Goal: Task Accomplishment & Management: Manage account settings

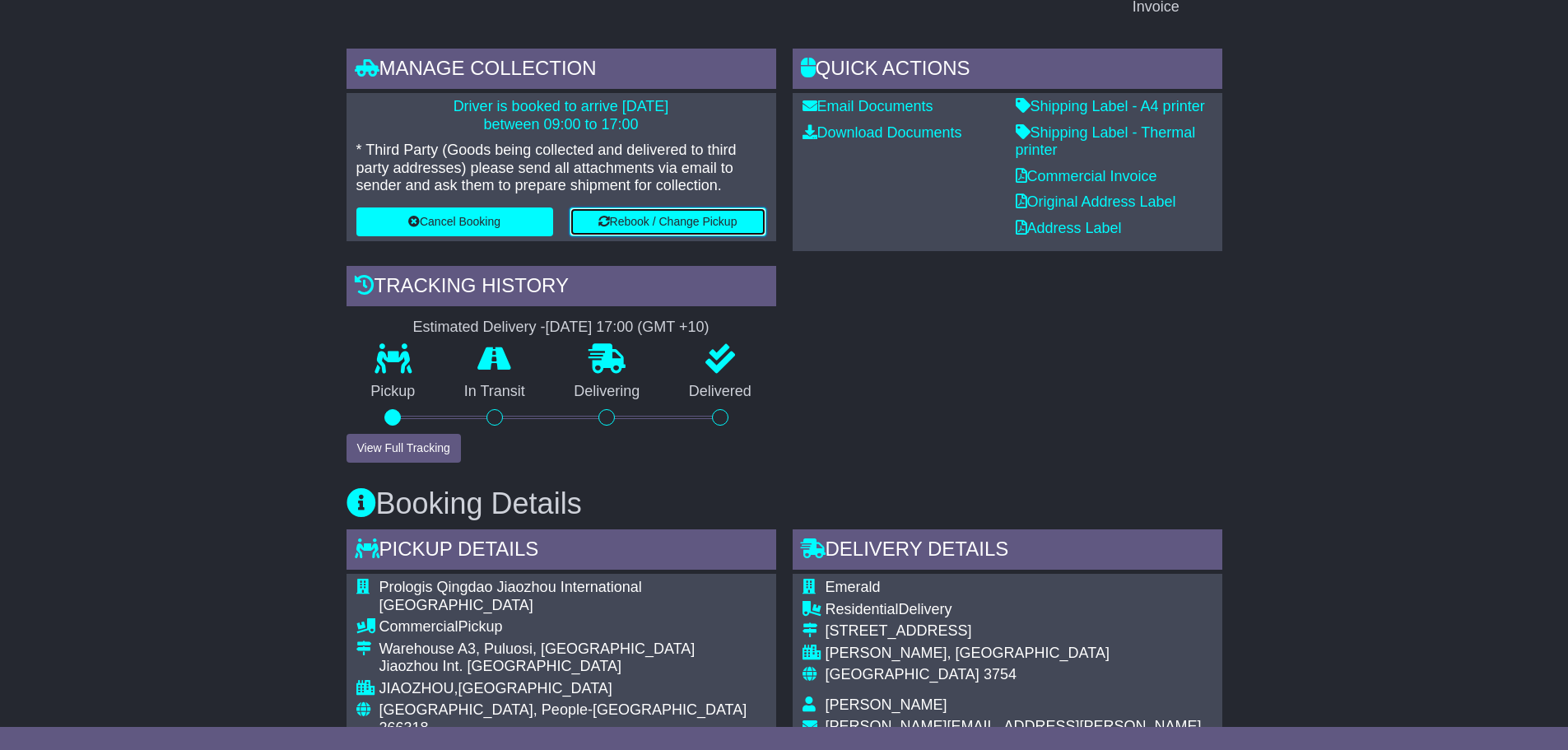
click at [615, 225] on button "Rebook / Change Pickup" at bounding box center [667, 222] width 197 height 29
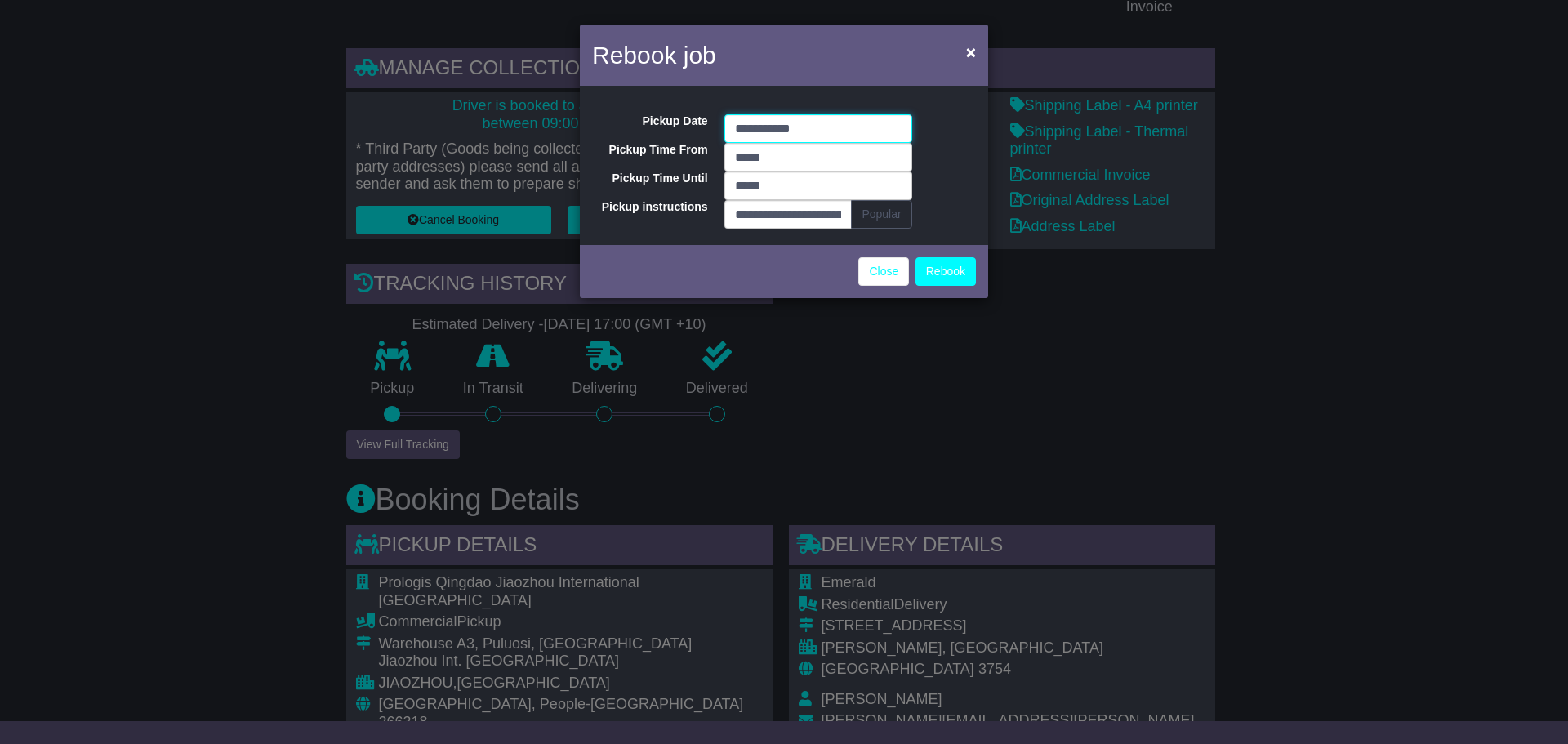
click at [809, 125] on input "**********" at bounding box center [818, 129] width 188 height 29
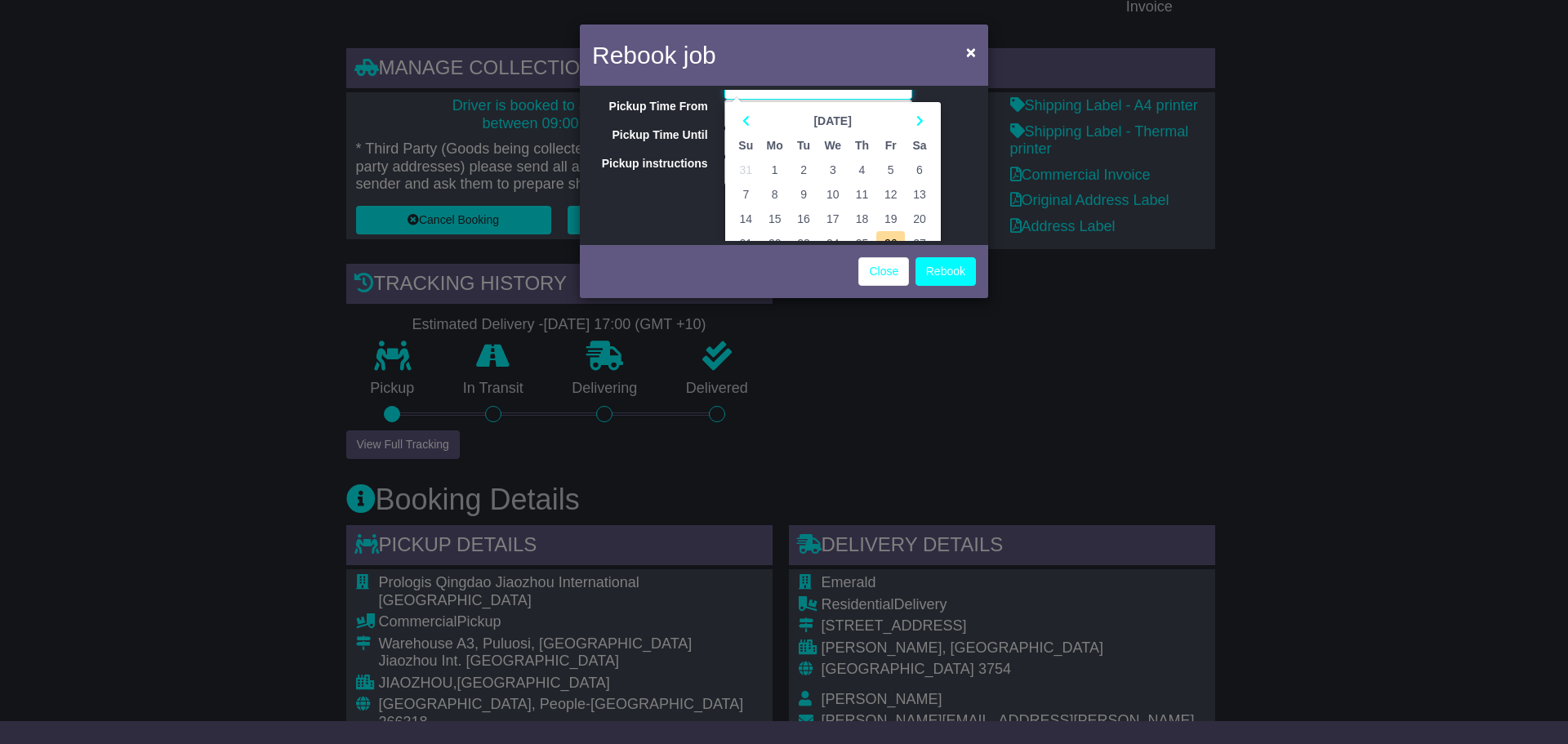
scroll to position [82, 0]
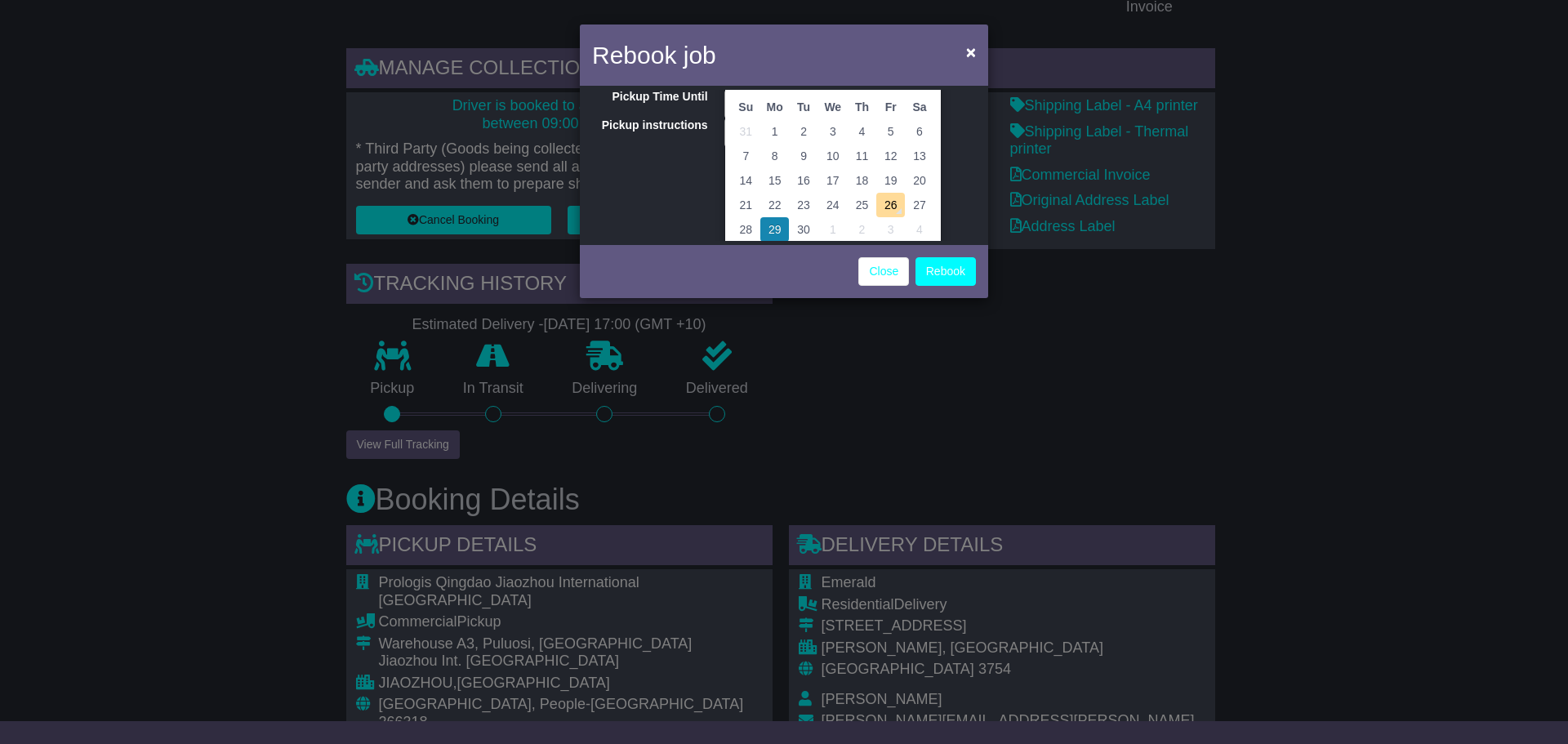
click at [741, 226] on td "28" at bounding box center [746, 229] width 29 height 24
type input "**********"
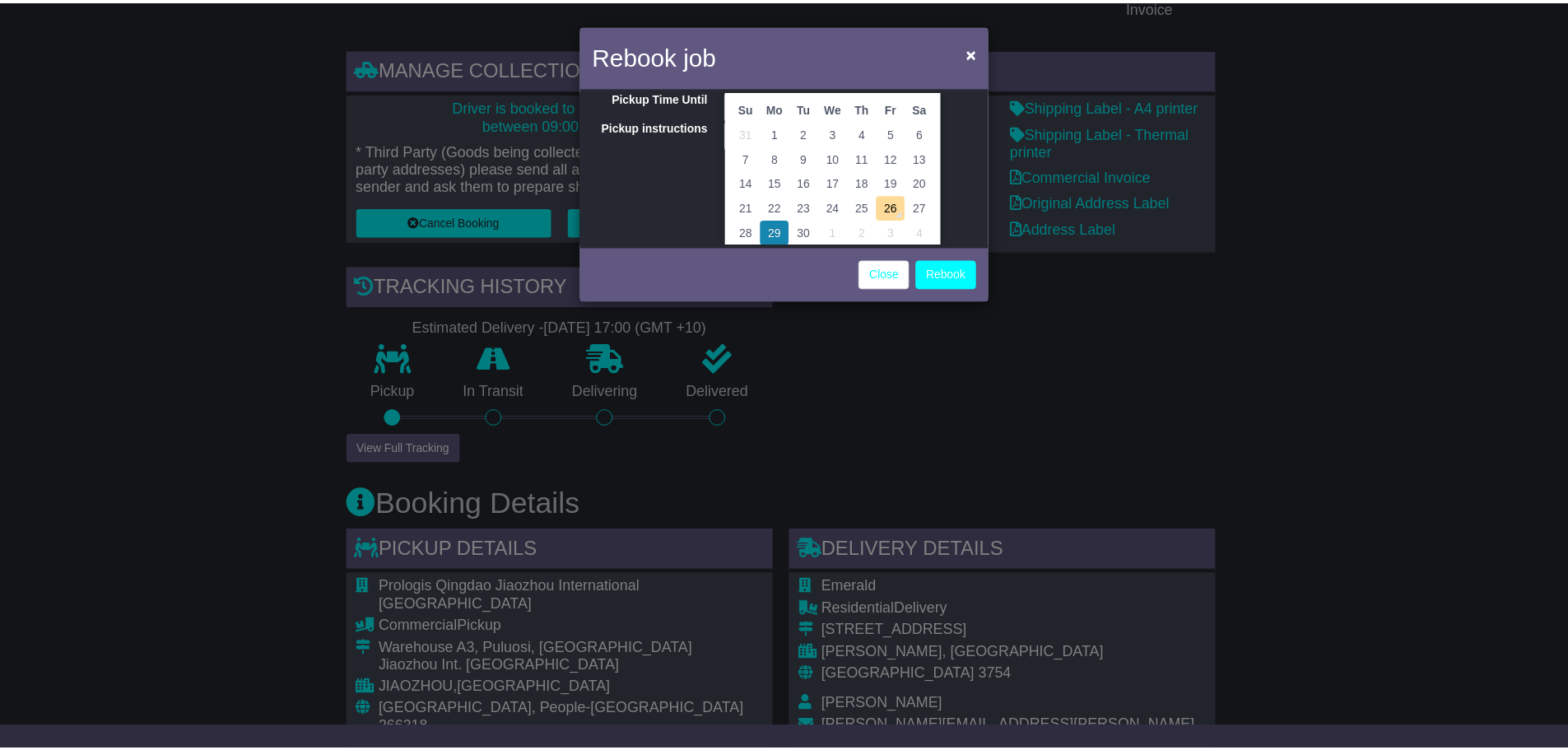
scroll to position [0, 0]
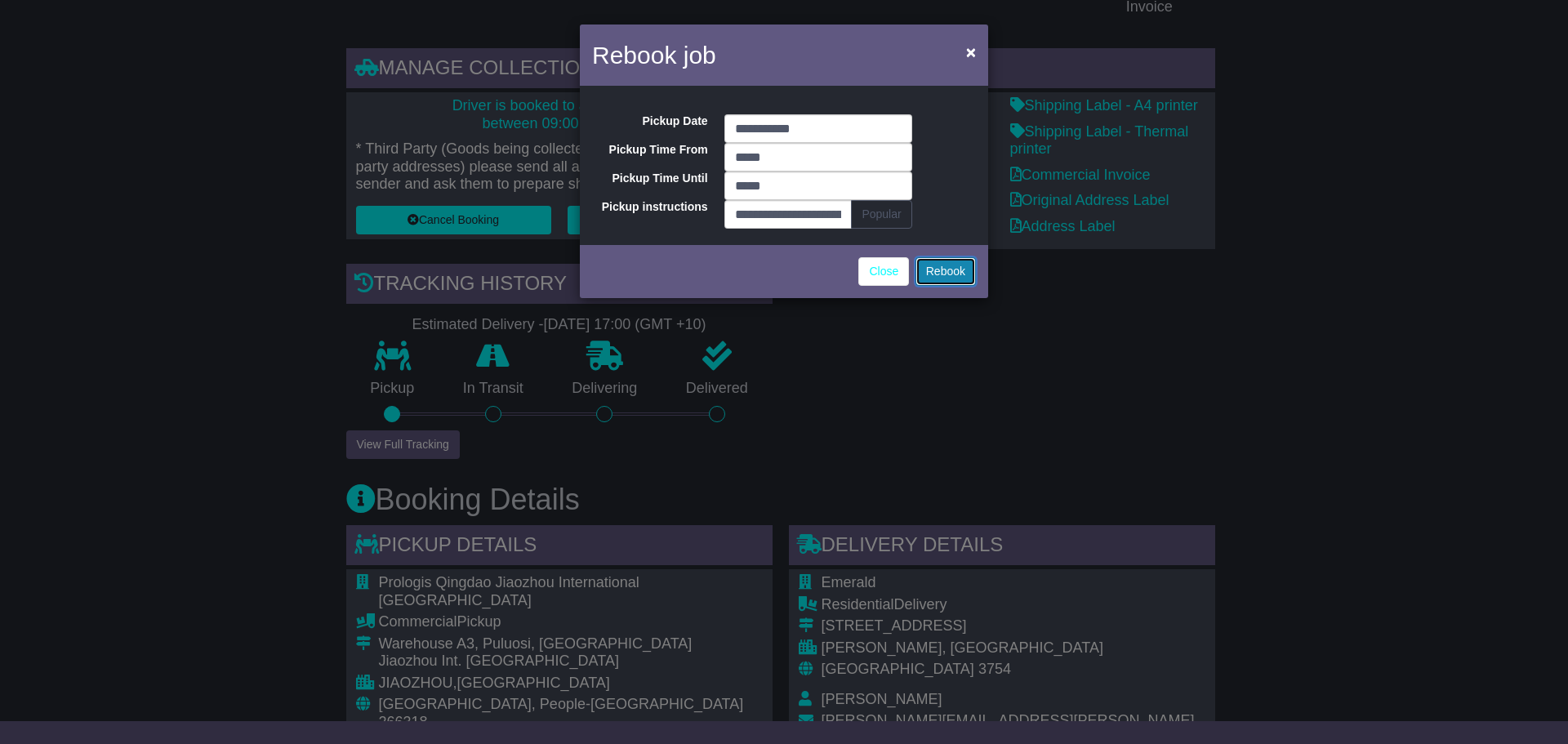
click at [943, 271] on button "Rebook" at bounding box center [945, 272] width 60 height 29
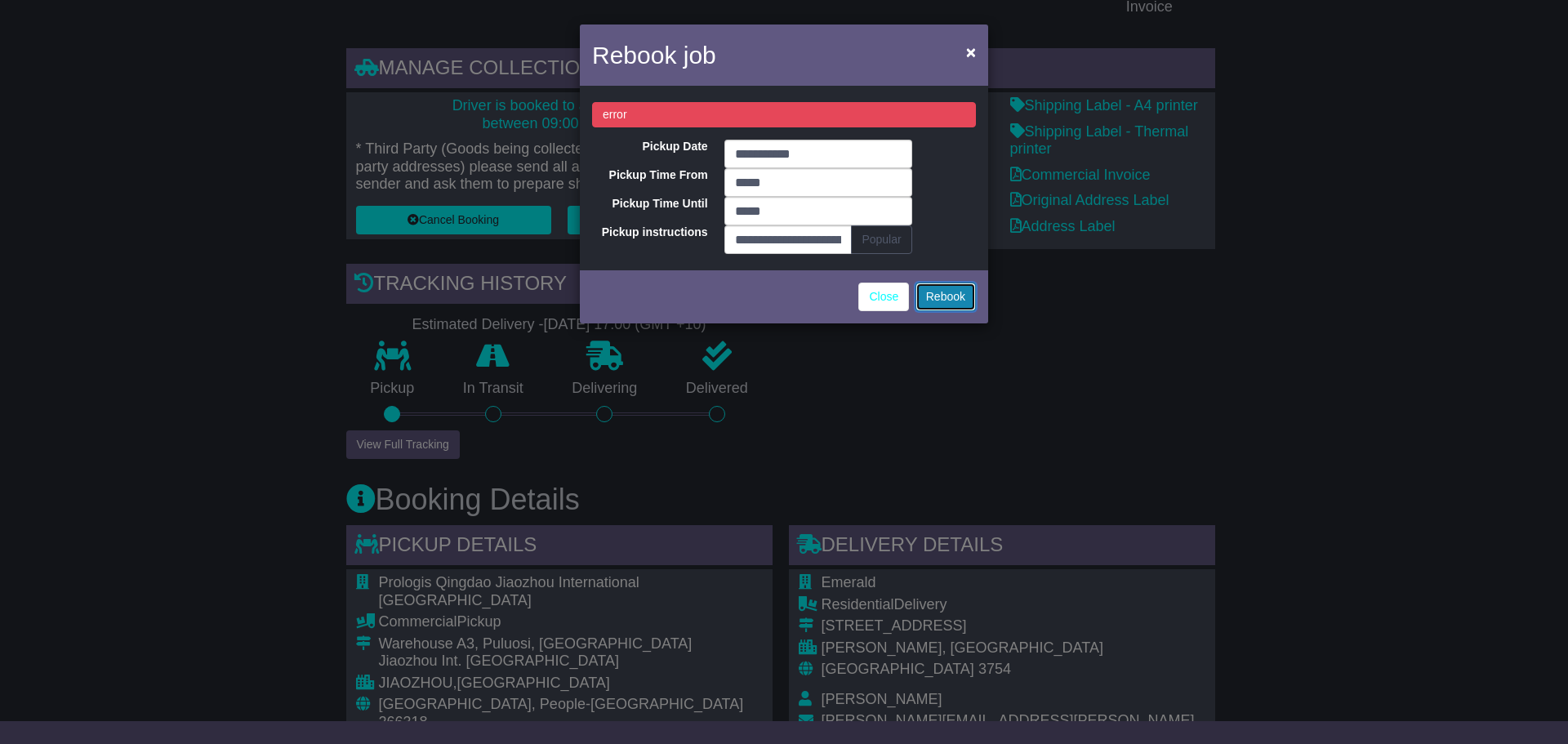
click at [938, 297] on button "Rebook" at bounding box center [945, 297] width 60 height 29
click at [883, 300] on link "Close" at bounding box center [883, 297] width 50 height 29
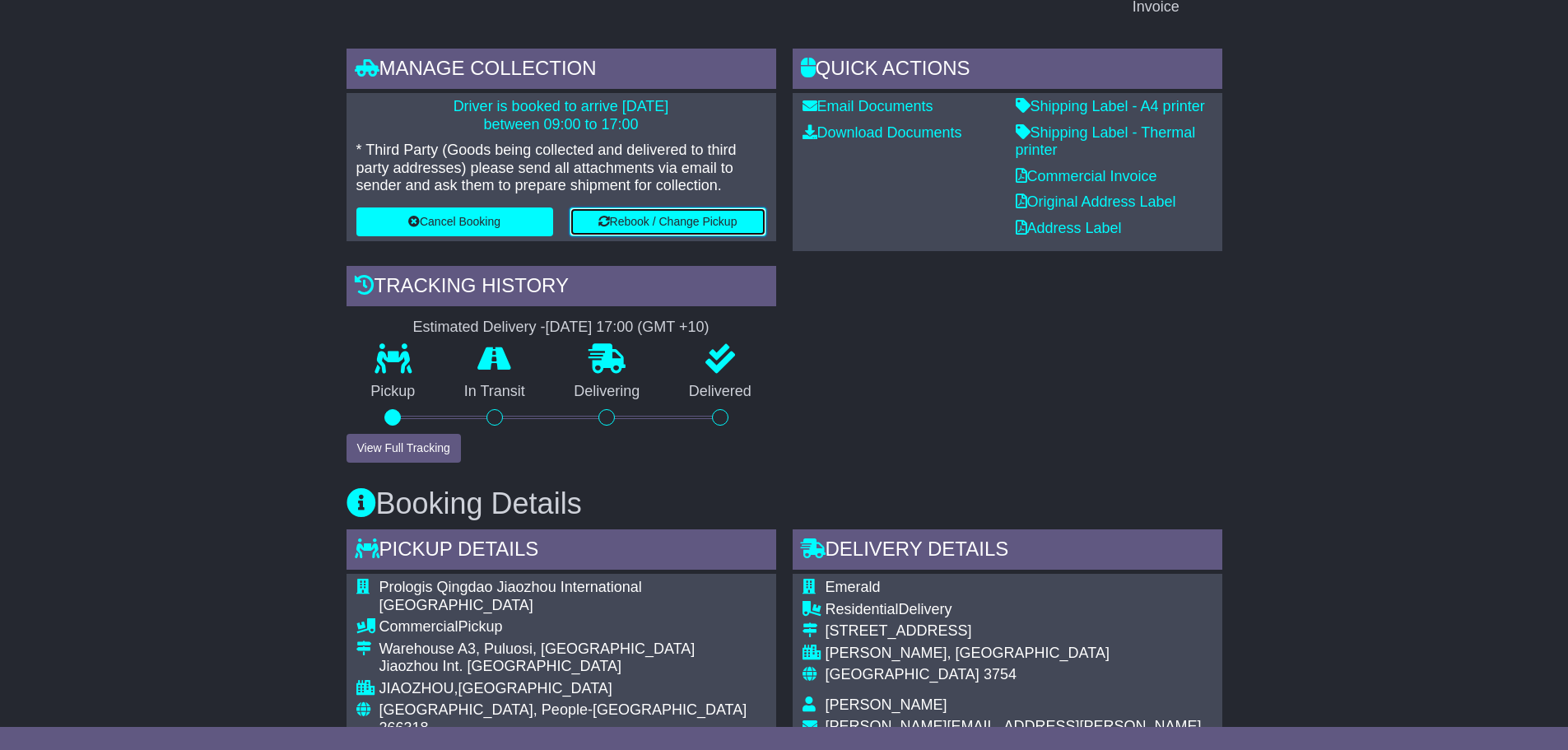
click at [670, 226] on button "Rebook / Change Pickup" at bounding box center [667, 222] width 197 height 29
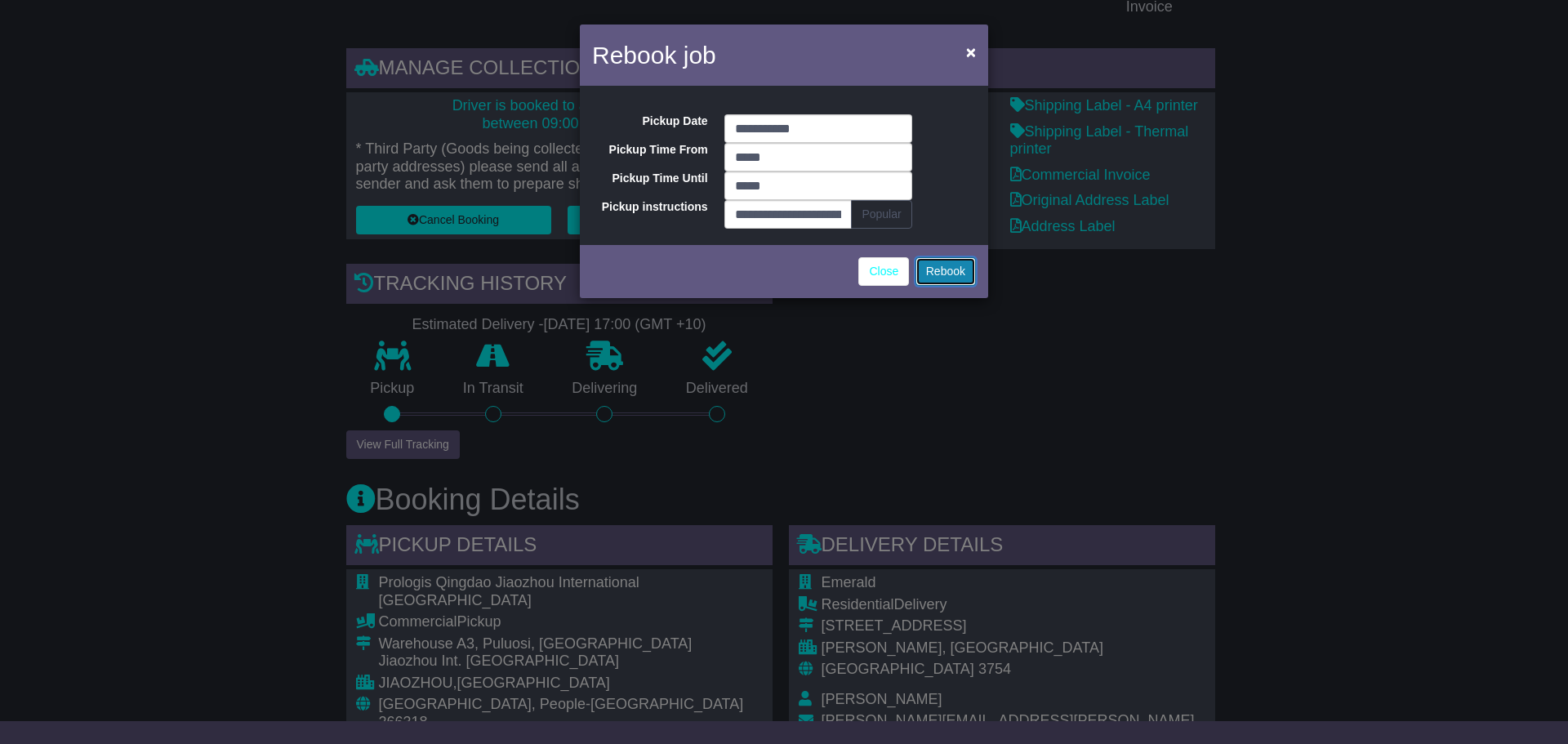
click at [953, 270] on button "Rebook" at bounding box center [945, 272] width 60 height 29
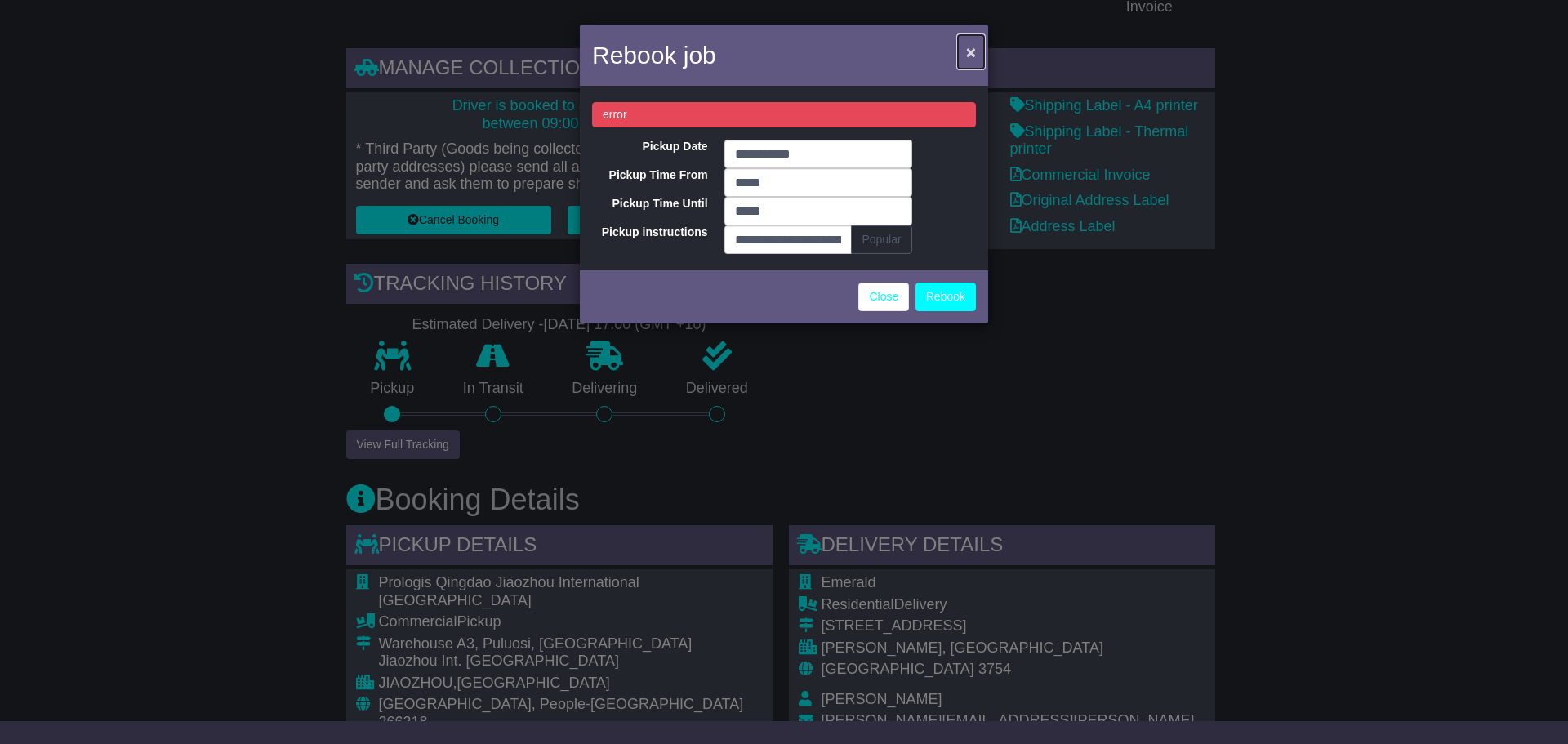
click at [975, 50] on span "×" at bounding box center [971, 51] width 10 height 19
